Goal: Information Seeking & Learning: Learn about a topic

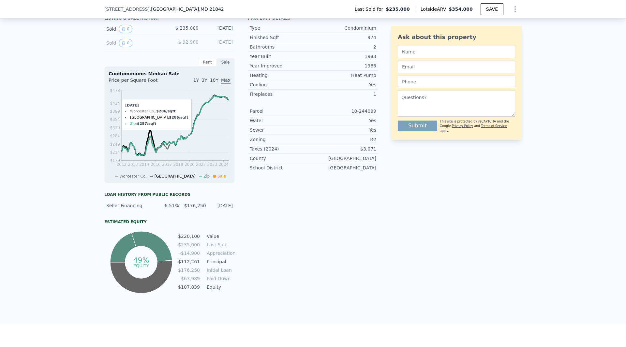
scroll to position [357, 0]
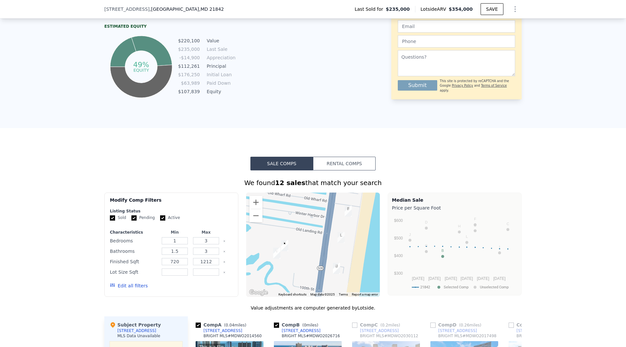
click at [328, 170] on button "Rental Comps" at bounding box center [344, 164] width 63 height 14
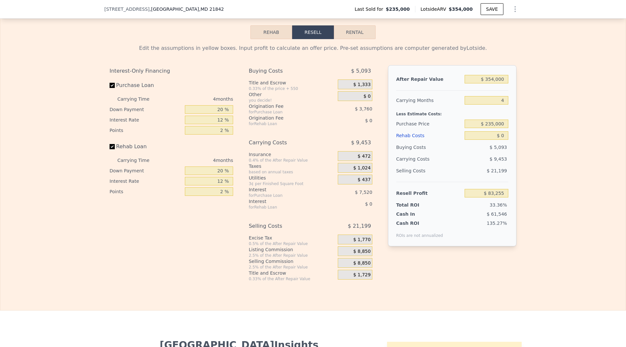
scroll to position [846, 0]
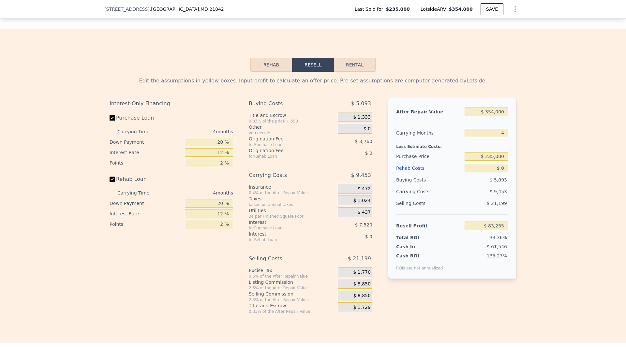
click at [349, 72] on button "Rental" at bounding box center [355, 65] width 42 height 14
select select "30"
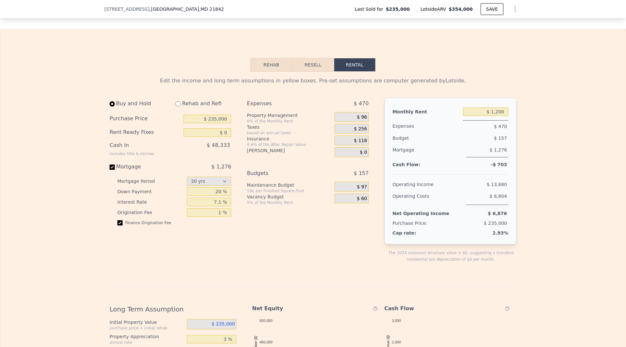
click at [257, 72] on button "Rehab" at bounding box center [272, 65] width 42 height 14
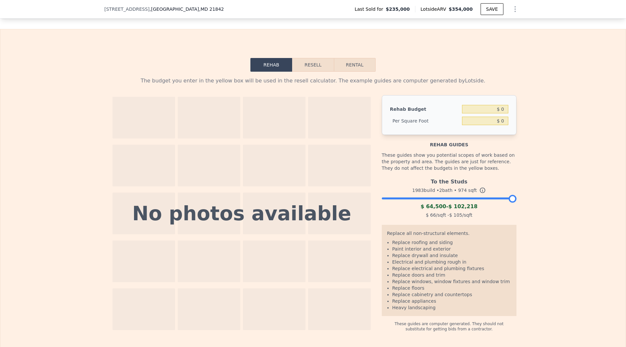
click at [344, 72] on button "Rental" at bounding box center [355, 65] width 42 height 14
select select "30"
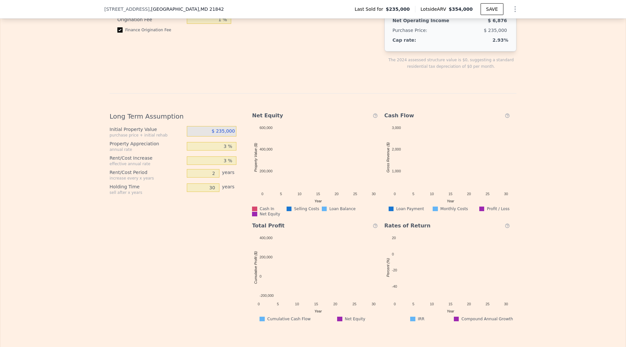
scroll to position [944, 0]
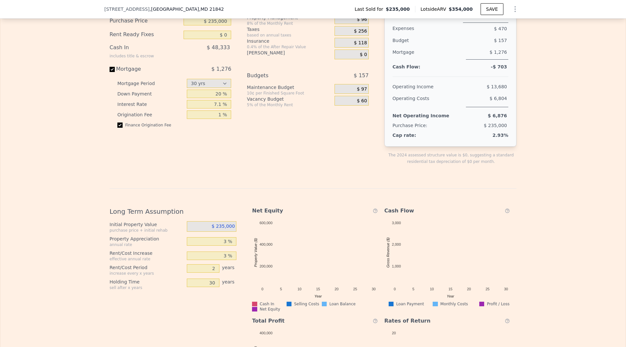
drag, startPoint x: 319, startPoint y: 159, endPoint x: 292, endPoint y: 129, distance: 39.9
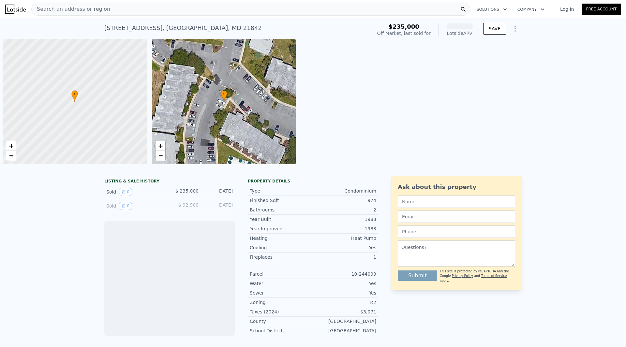
scroll to position [0, 3]
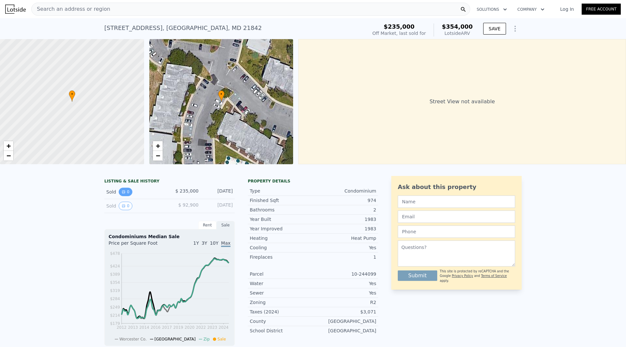
click at [122, 194] on icon "View historical data" at bounding box center [124, 192] width 4 height 4
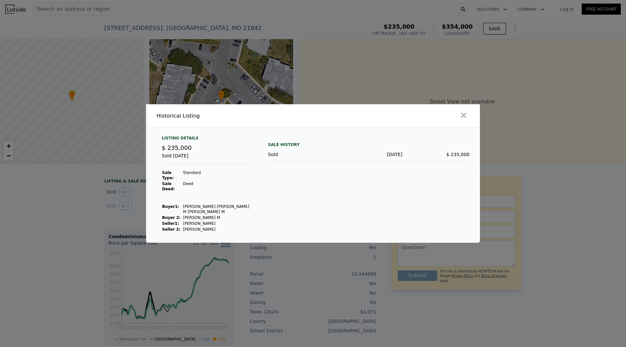
click at [133, 211] on div at bounding box center [313, 173] width 626 height 347
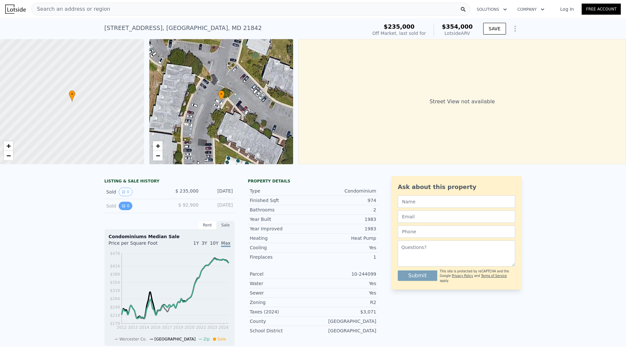
click at [128, 210] on button "0" at bounding box center [126, 206] width 14 height 8
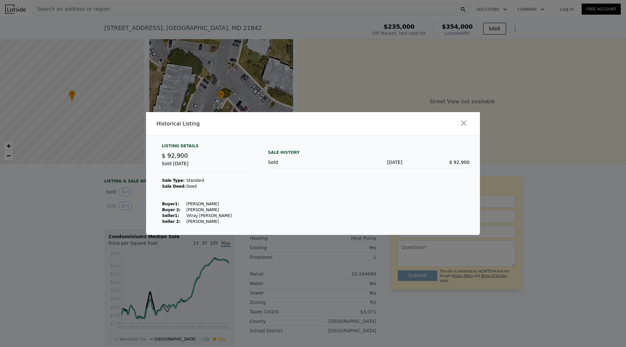
click at [63, 215] on div at bounding box center [313, 173] width 626 height 347
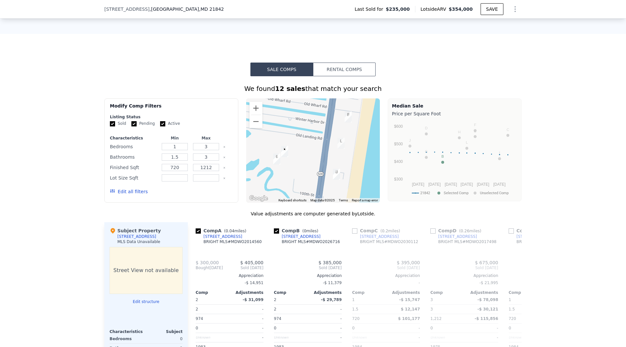
scroll to position [454, 0]
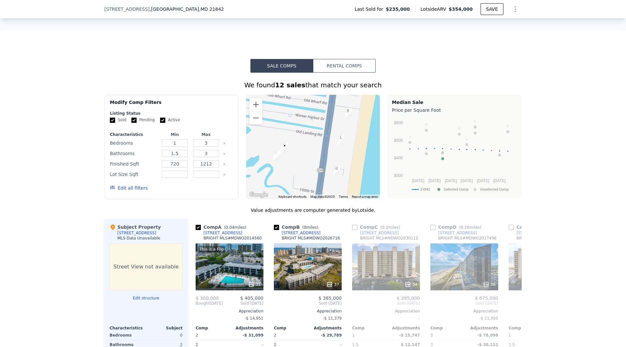
drag, startPoint x: 184, startPoint y: 328, endPoint x: 152, endPoint y: 264, distance: 71.0
